Goal: Find specific page/section: Find specific page/section

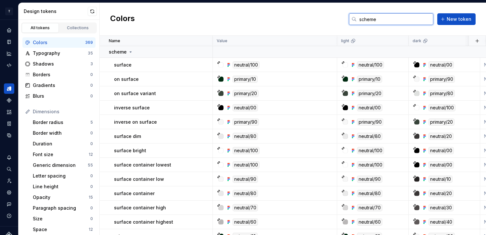
click at [312, 19] on input "scheme" at bounding box center [395, 19] width 77 height 12
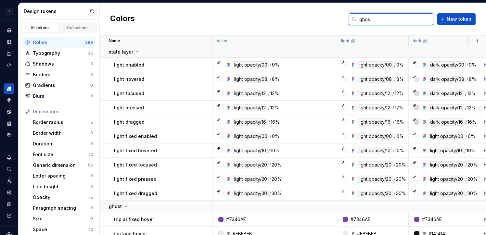
type input "ghost"
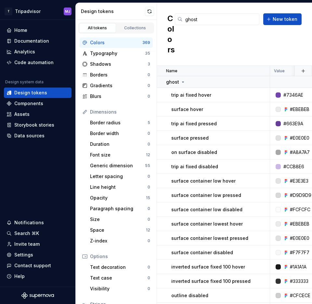
scroll to position [2, 0]
